Goal: Check status: Check status

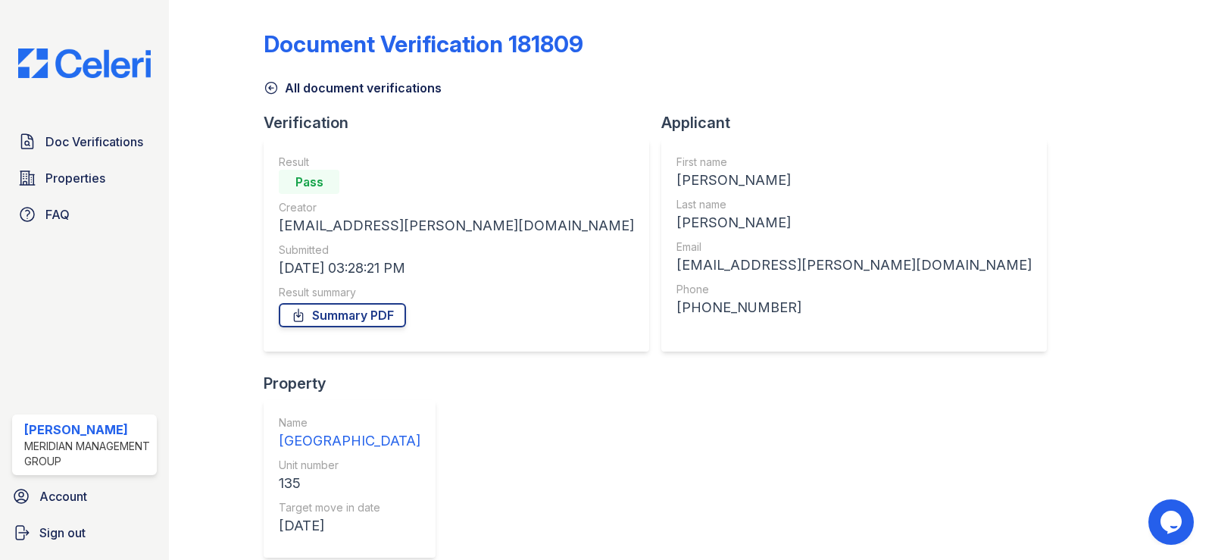
scroll to position [190, 0]
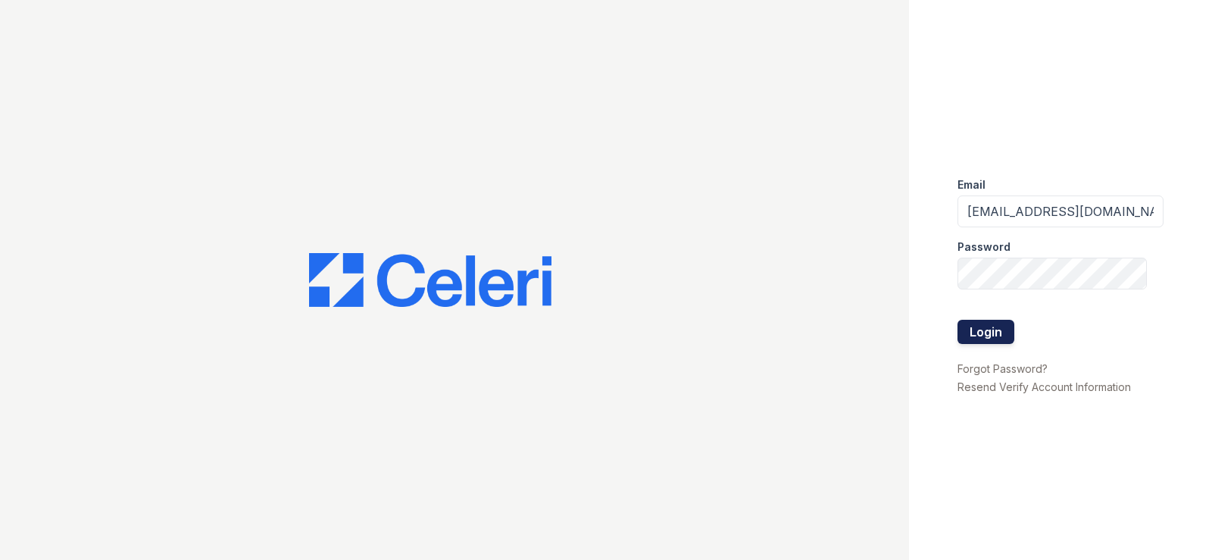
click at [998, 323] on button "Login" at bounding box center [986, 332] width 57 height 24
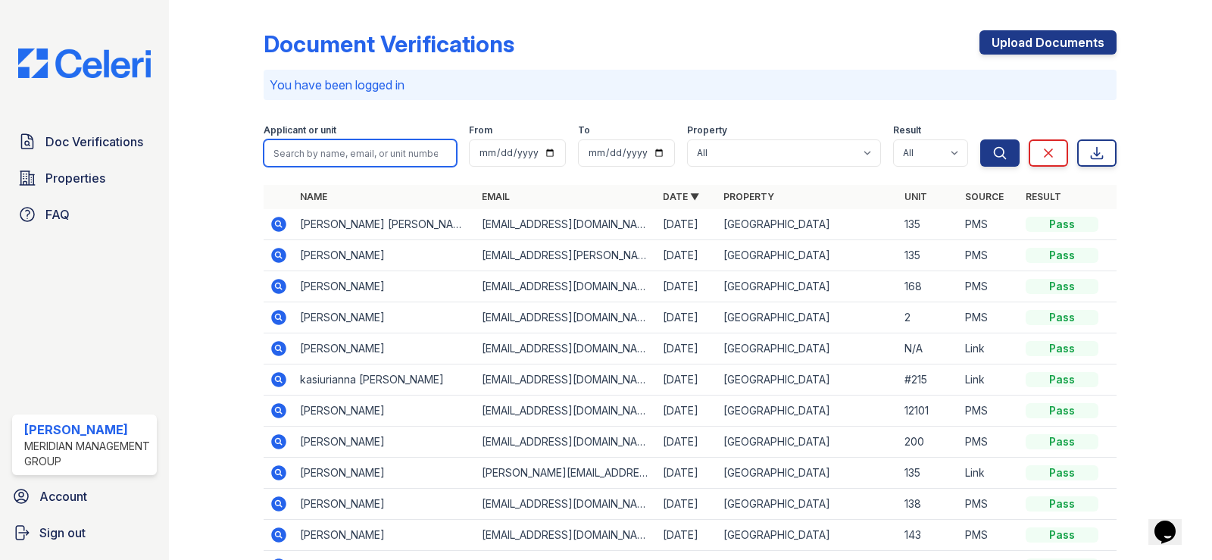
click at [344, 155] on input "search" at bounding box center [360, 152] width 193 height 27
type input "[PERSON_NAME]"
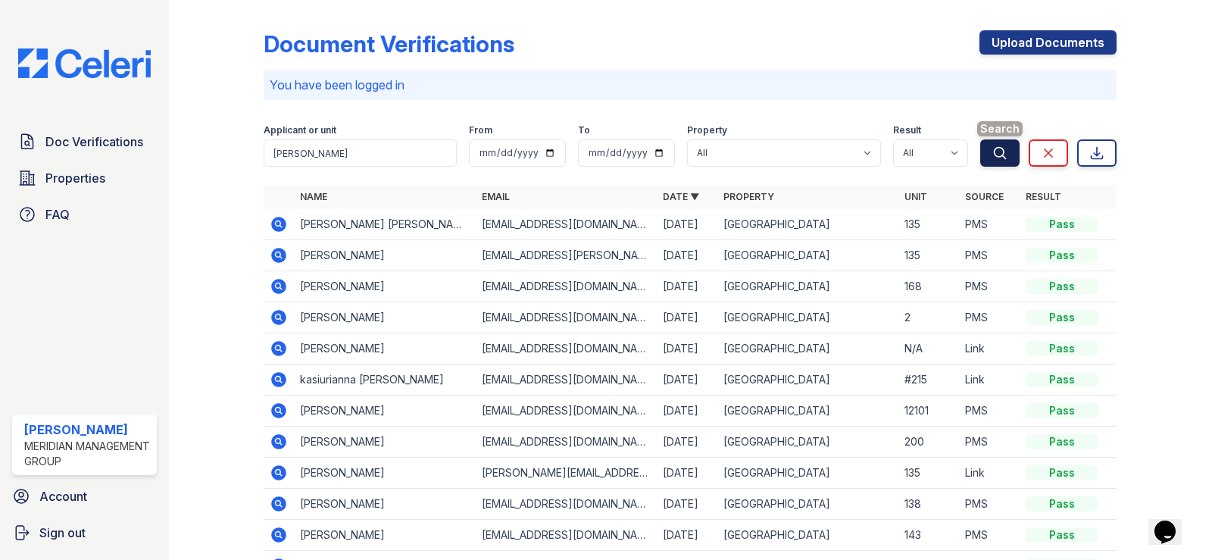
click at [980, 155] on button "Search" at bounding box center [999, 152] width 39 height 27
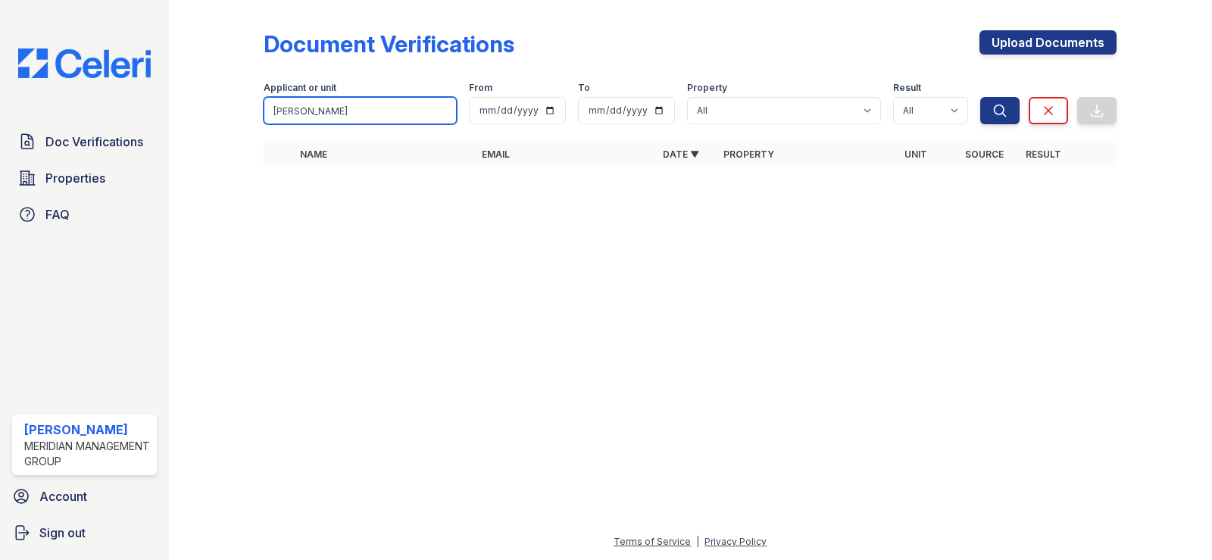
drag, startPoint x: 345, startPoint y: 113, endPoint x: 227, endPoint y: 119, distance: 119.1
click at [229, 119] on div "Document Verifications Upload Documents Filter Applicant or unit [PERSON_NAME] …" at bounding box center [690, 103] width 995 height 206
type input "[PERSON_NAME]"
click at [1002, 108] on icon "submit" at bounding box center [999, 110] width 15 height 15
click at [364, 111] on input "[PERSON_NAME]" at bounding box center [360, 110] width 193 height 27
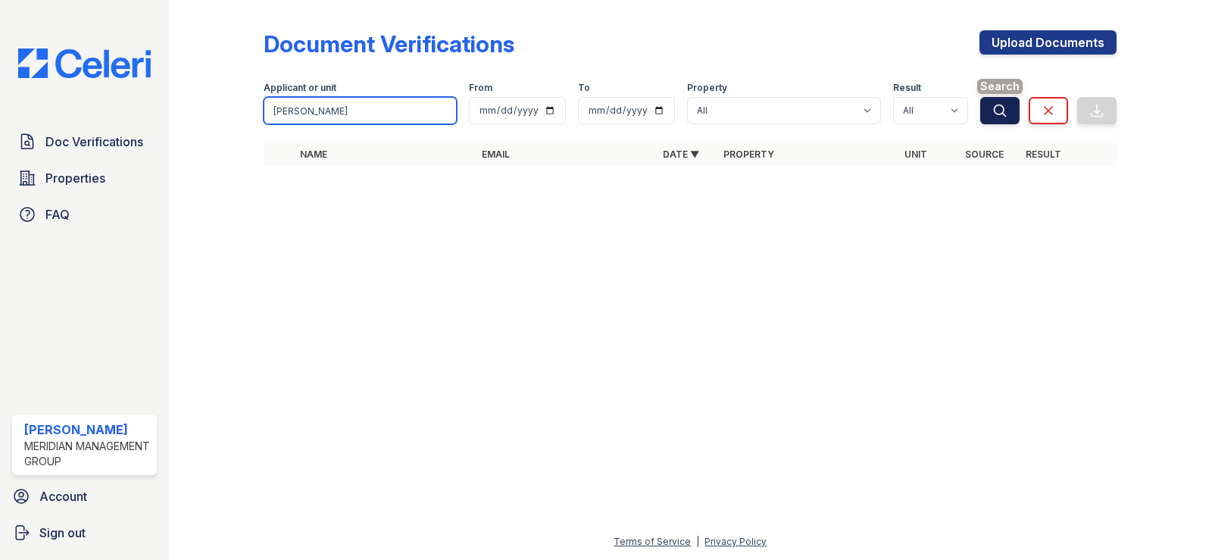
type input "[PERSON_NAME]"
click at [1010, 111] on button "Search" at bounding box center [999, 110] width 39 height 27
click at [995, 113] on icon "submit" at bounding box center [999, 110] width 15 height 15
click at [348, 114] on input "[PERSON_NAME]" at bounding box center [360, 110] width 193 height 27
type input "[PERSON_NAME] [PERSON_NAME]"
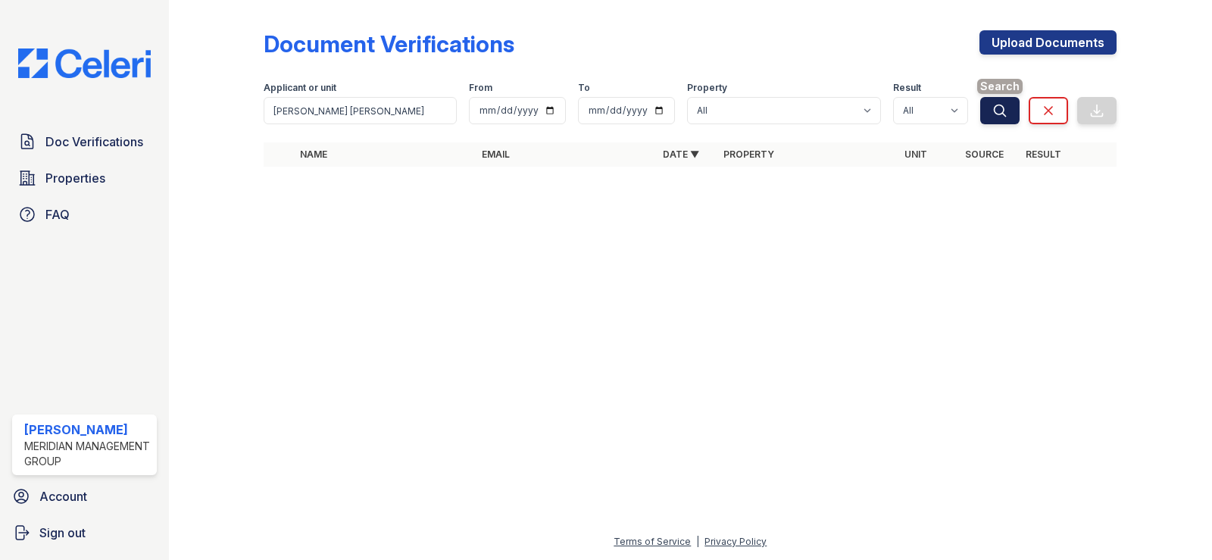
click at [991, 118] on button "Search" at bounding box center [999, 110] width 39 height 27
click at [1006, 102] on button "Search" at bounding box center [999, 110] width 39 height 27
click at [1043, 115] on icon at bounding box center [1048, 110] width 15 height 15
